Goal: Communication & Community: Answer question/provide support

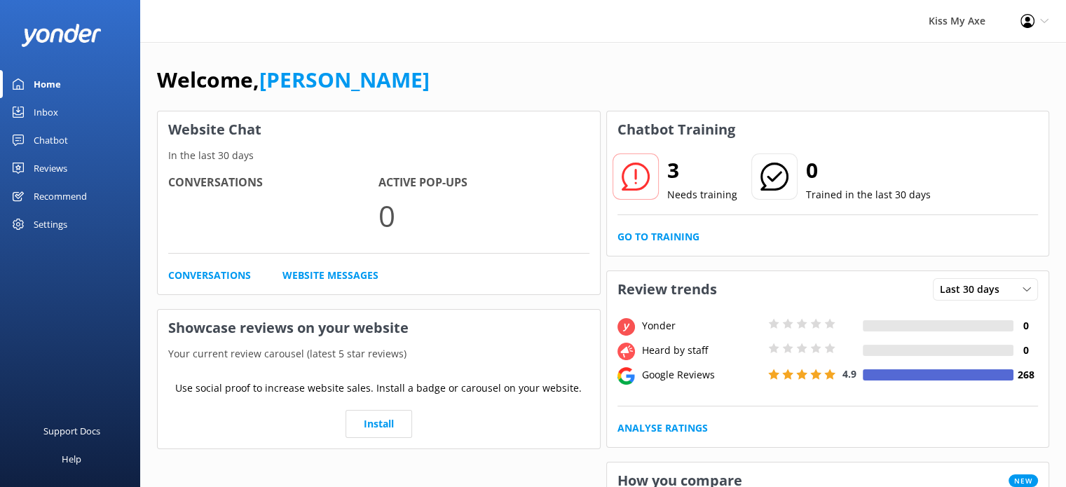
click at [39, 112] on div "Inbox" at bounding box center [46, 112] width 25 height 28
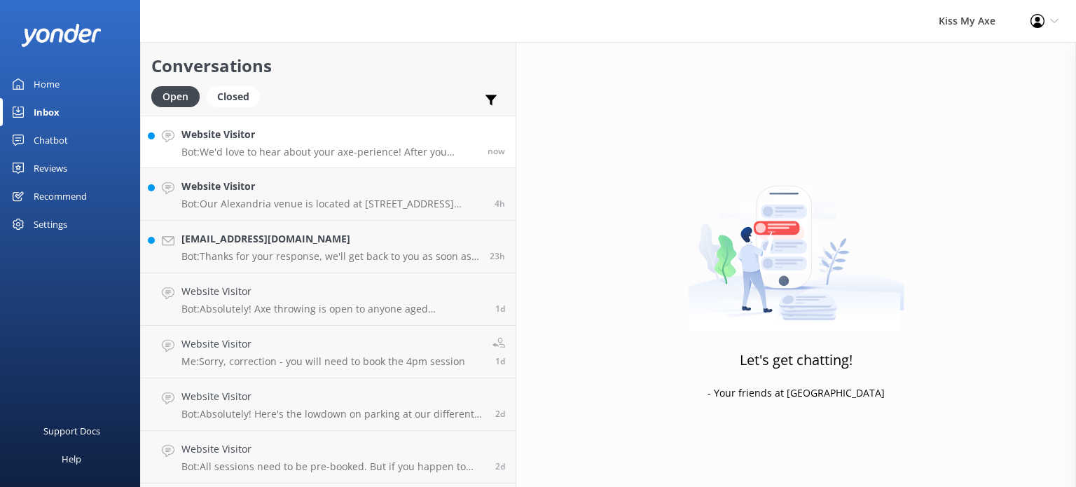
click at [331, 139] on h4 "Website Visitor" at bounding box center [329, 134] width 296 height 15
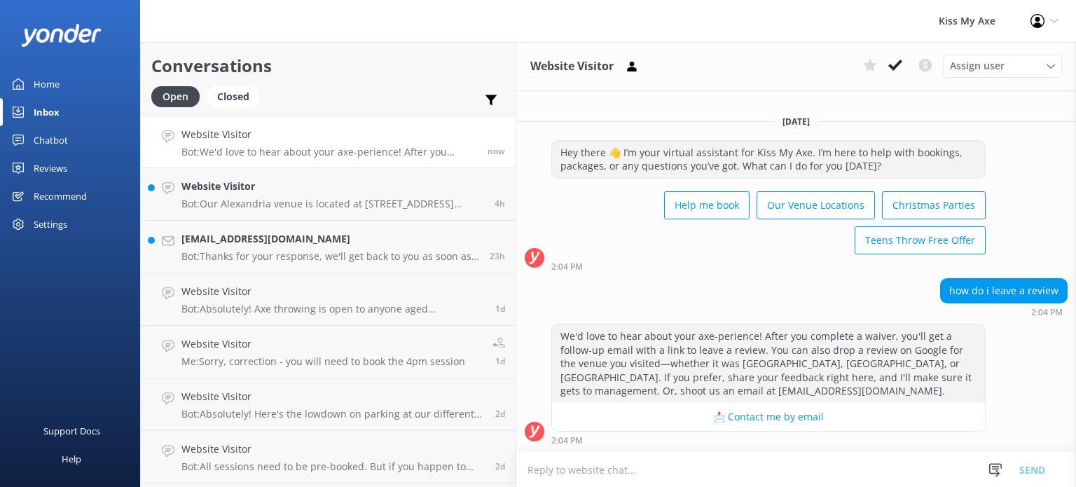
click at [644, 472] on textarea at bounding box center [796, 470] width 560 height 34
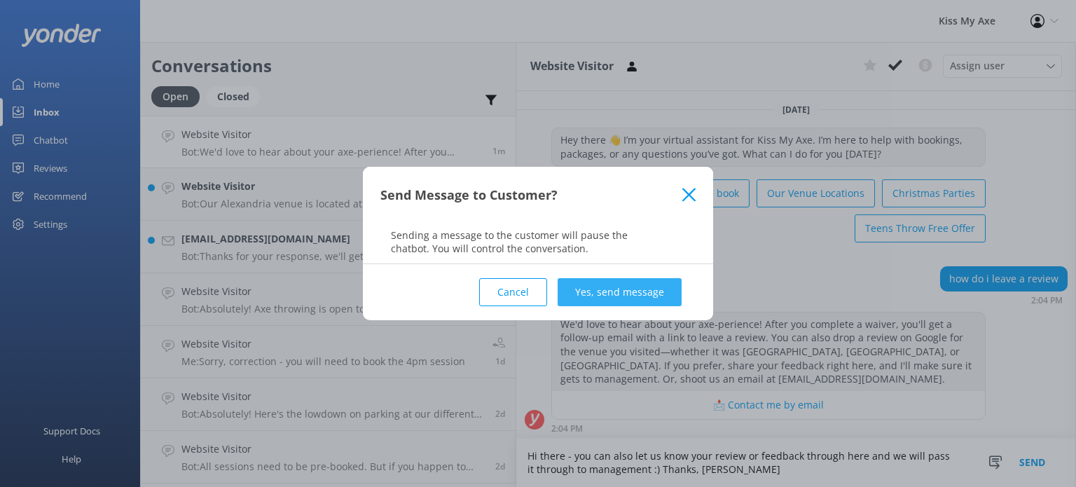
type textarea "Hi there - you can also let us know your review or feedback through here and we…"
click at [612, 299] on button "Yes, send message" at bounding box center [620, 292] width 124 height 28
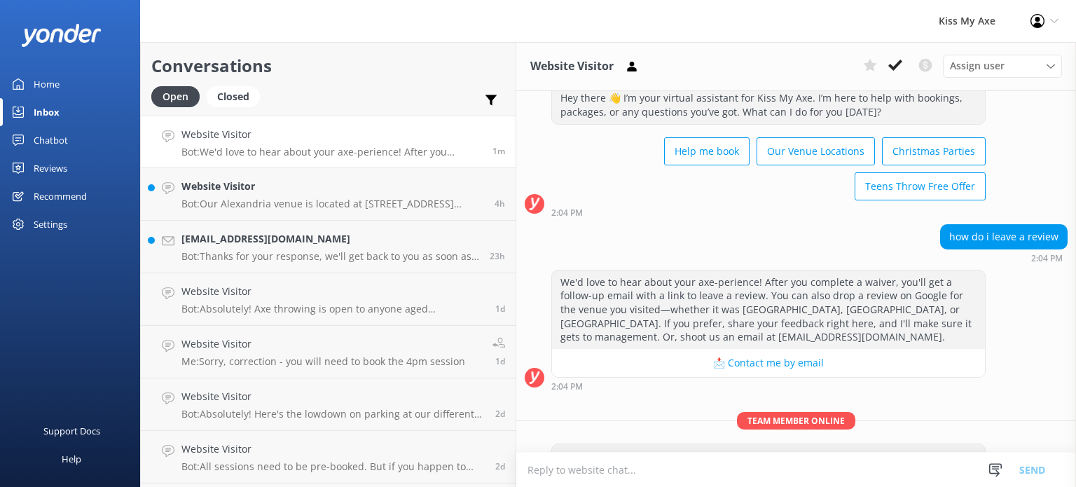
scroll to position [43, 0]
